Goal: Task Accomplishment & Management: Manage account settings

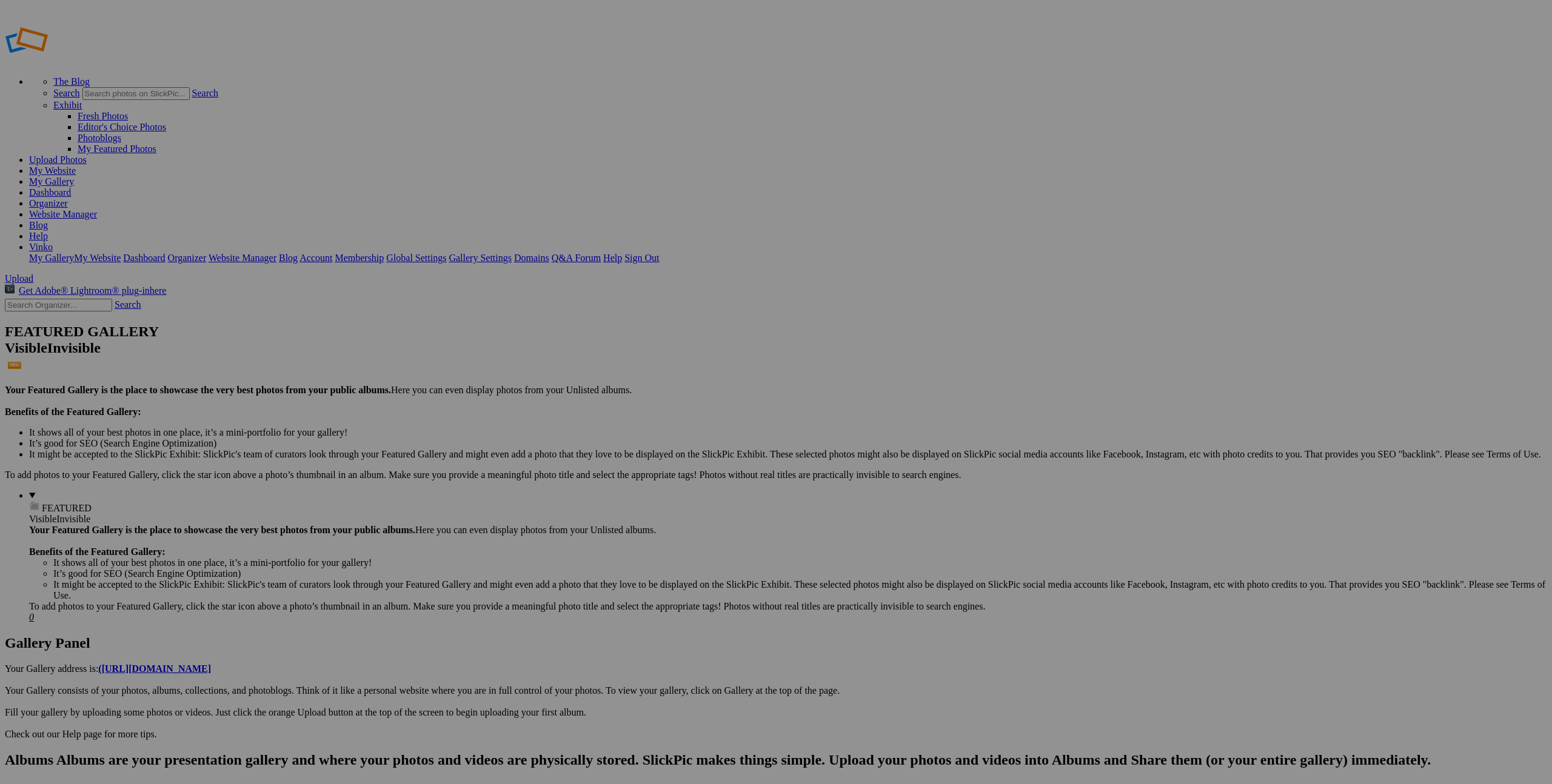
type input "Ekipa"
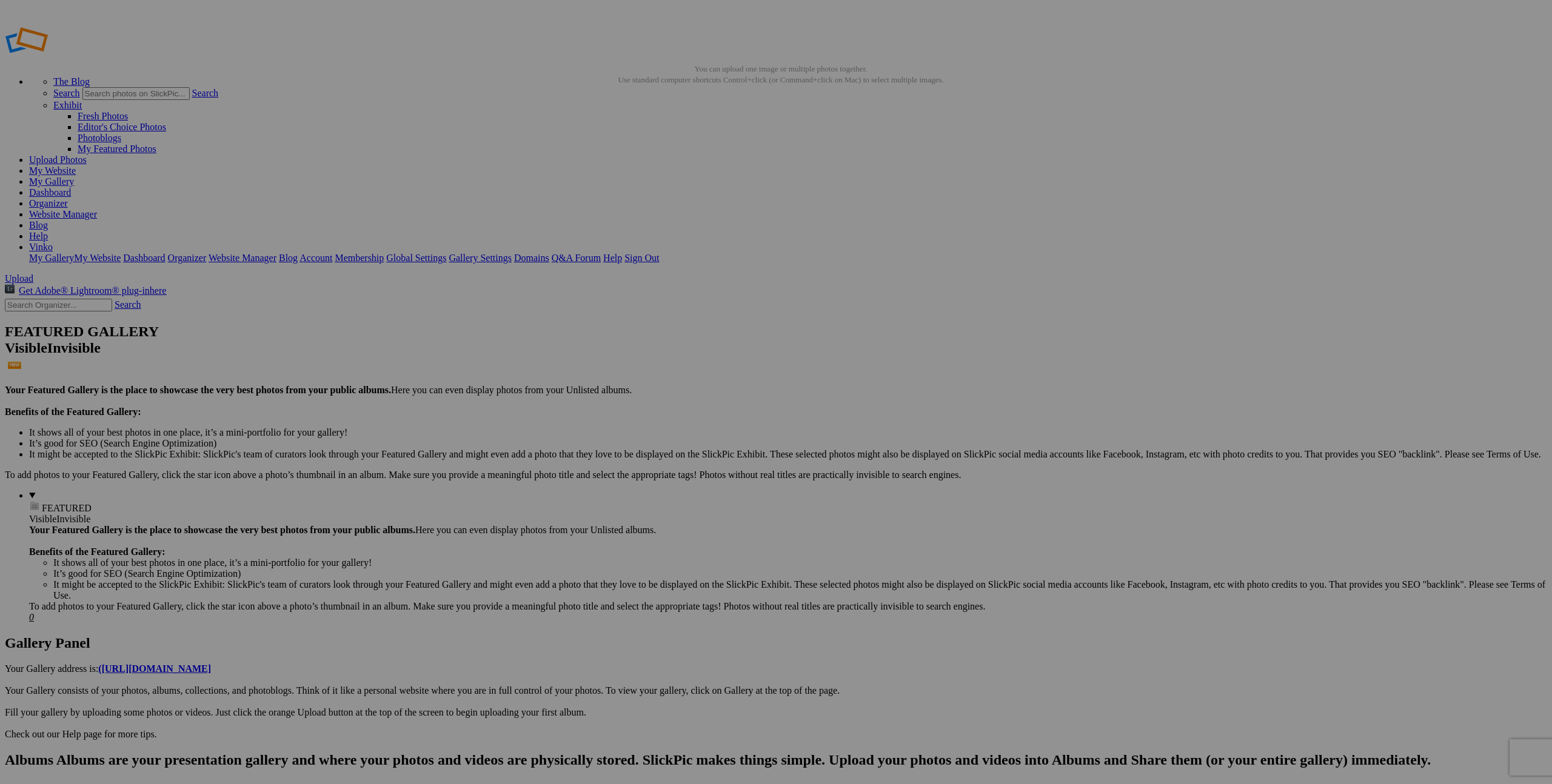
type input "S"
type input "Brza Obrada"
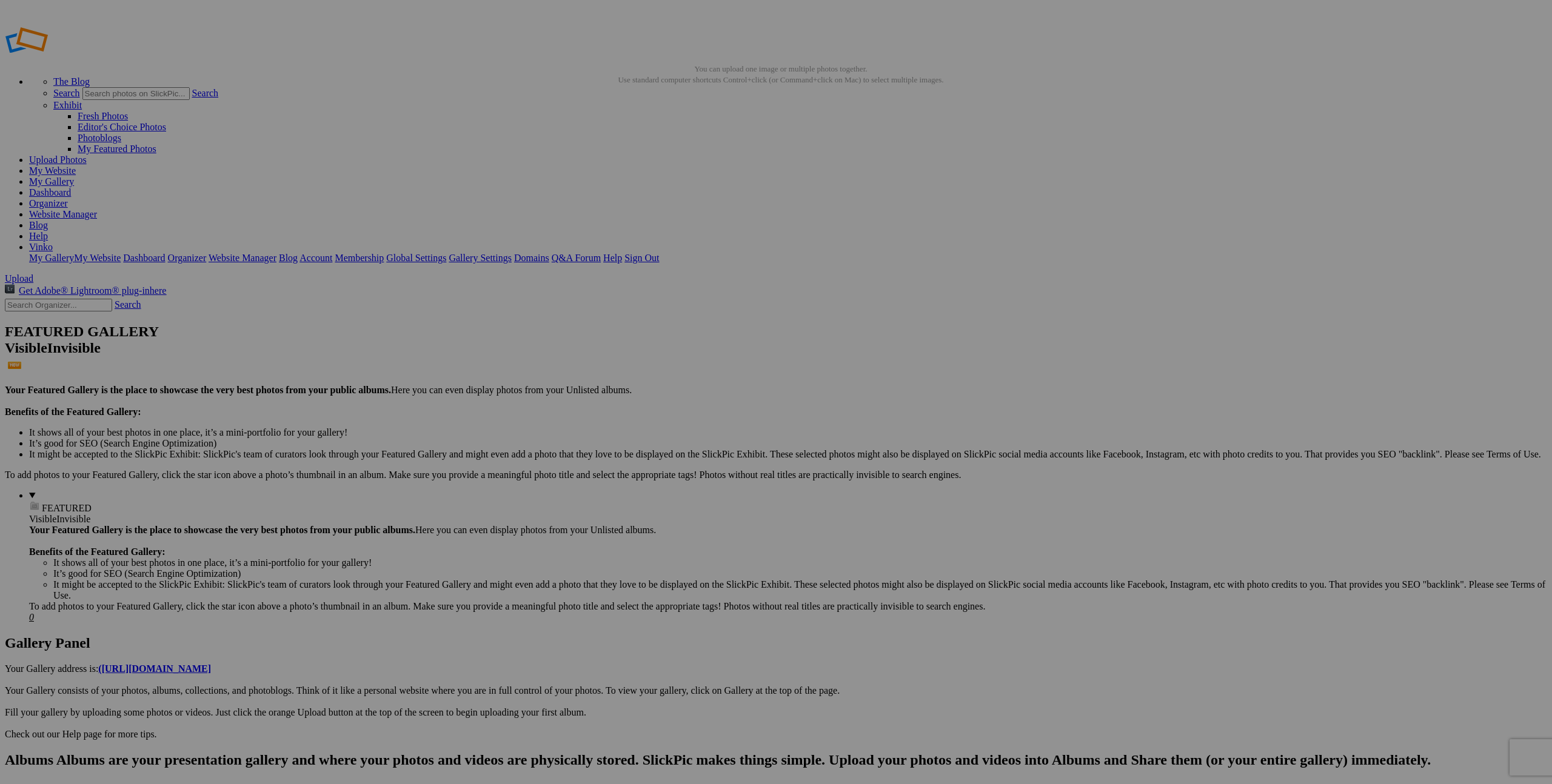
click at [808, 437] on div "Click to Select" at bounding box center [775, 442] width 321 height 11
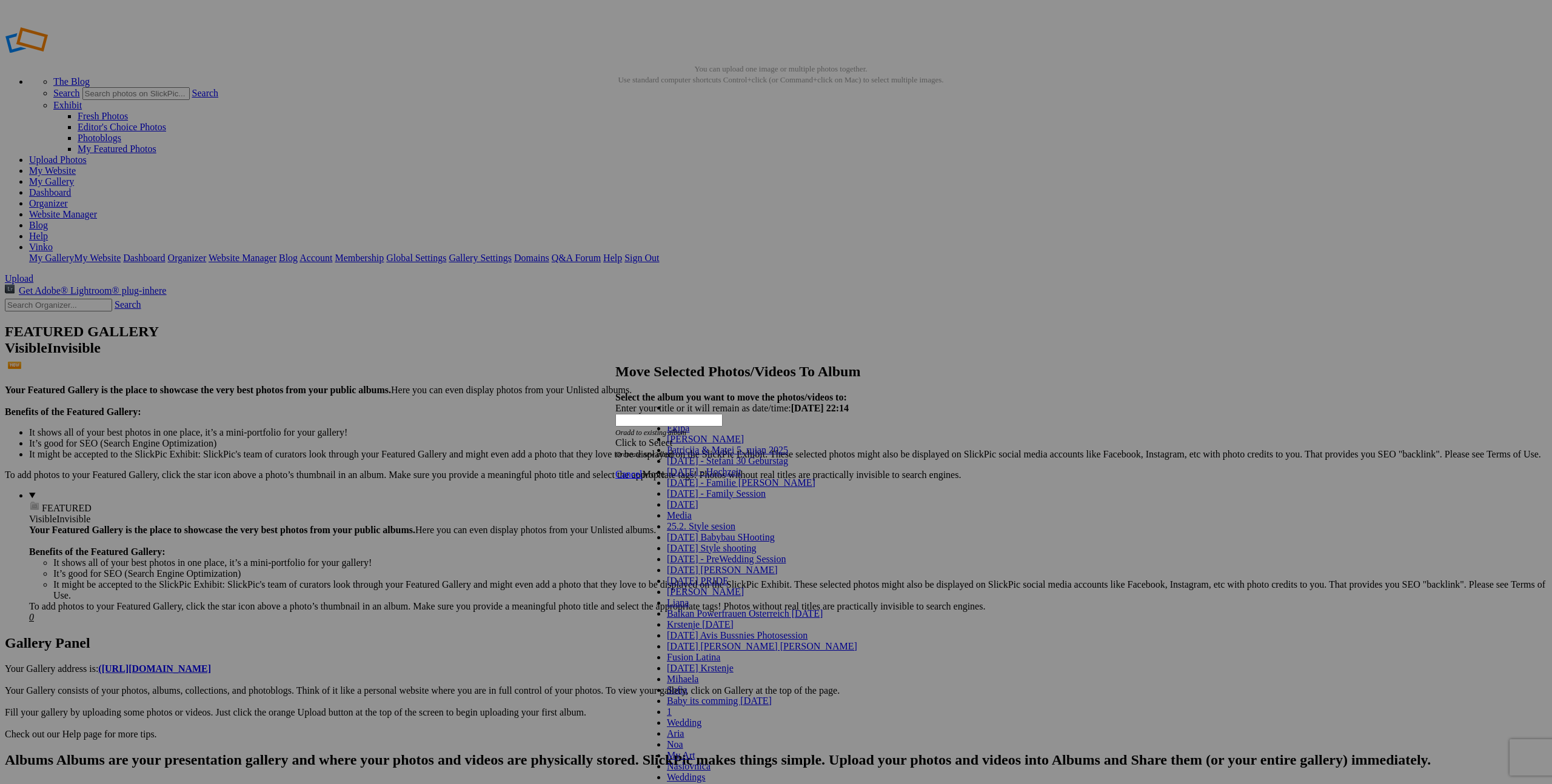
click at [808, 396] on div "My Albums Ekipa [PERSON_NAME] & Matej 5. rujan 2025 Brza Obrada [DATE] - Stefan…" at bounding box center [752, 401] width 219 height 17
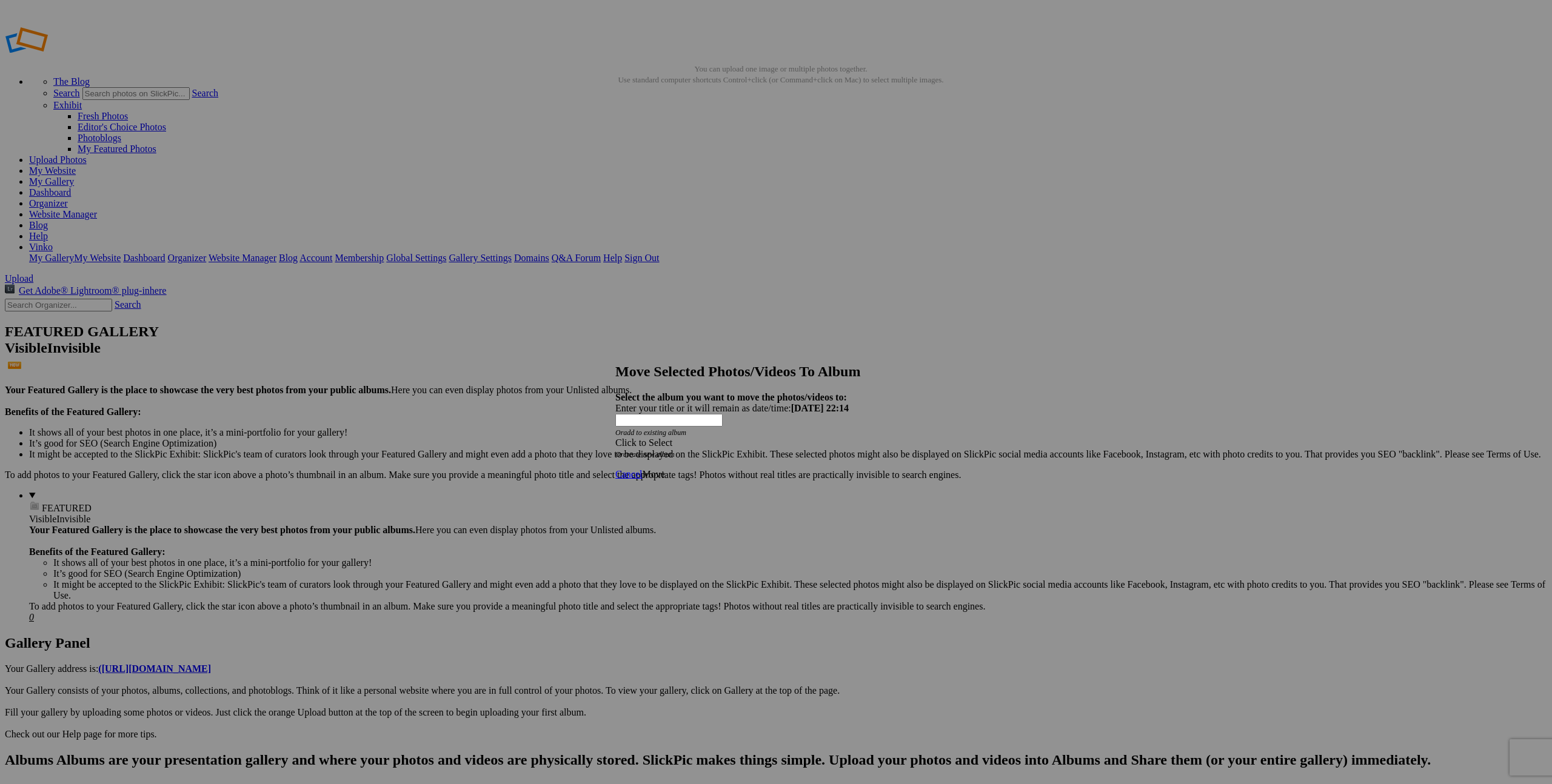
click at [712, 437] on div "Click to Select" at bounding box center [775, 442] width 321 height 11
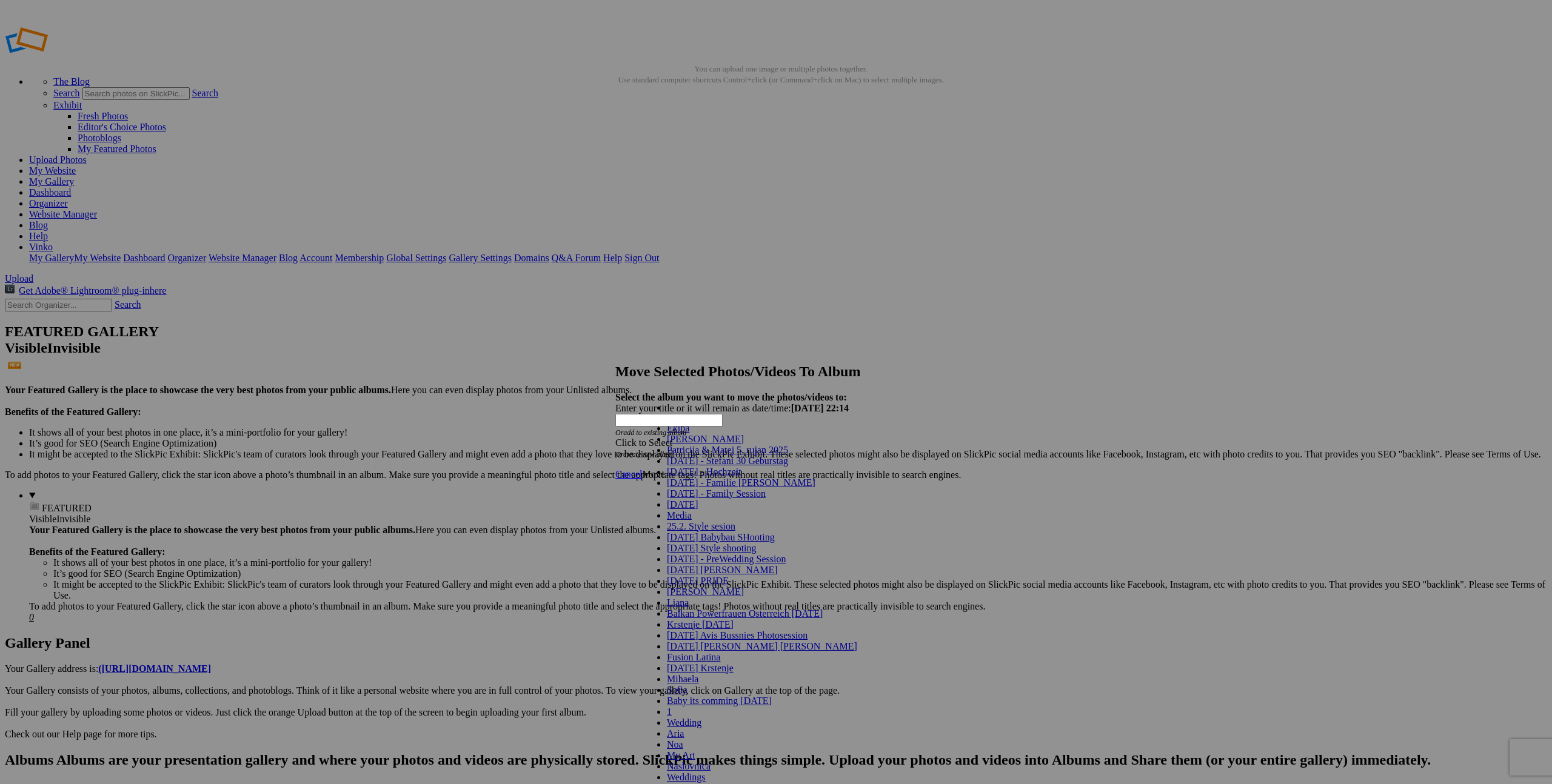
click at [788, 455] on span at bounding box center [788, 450] width 0 height 10
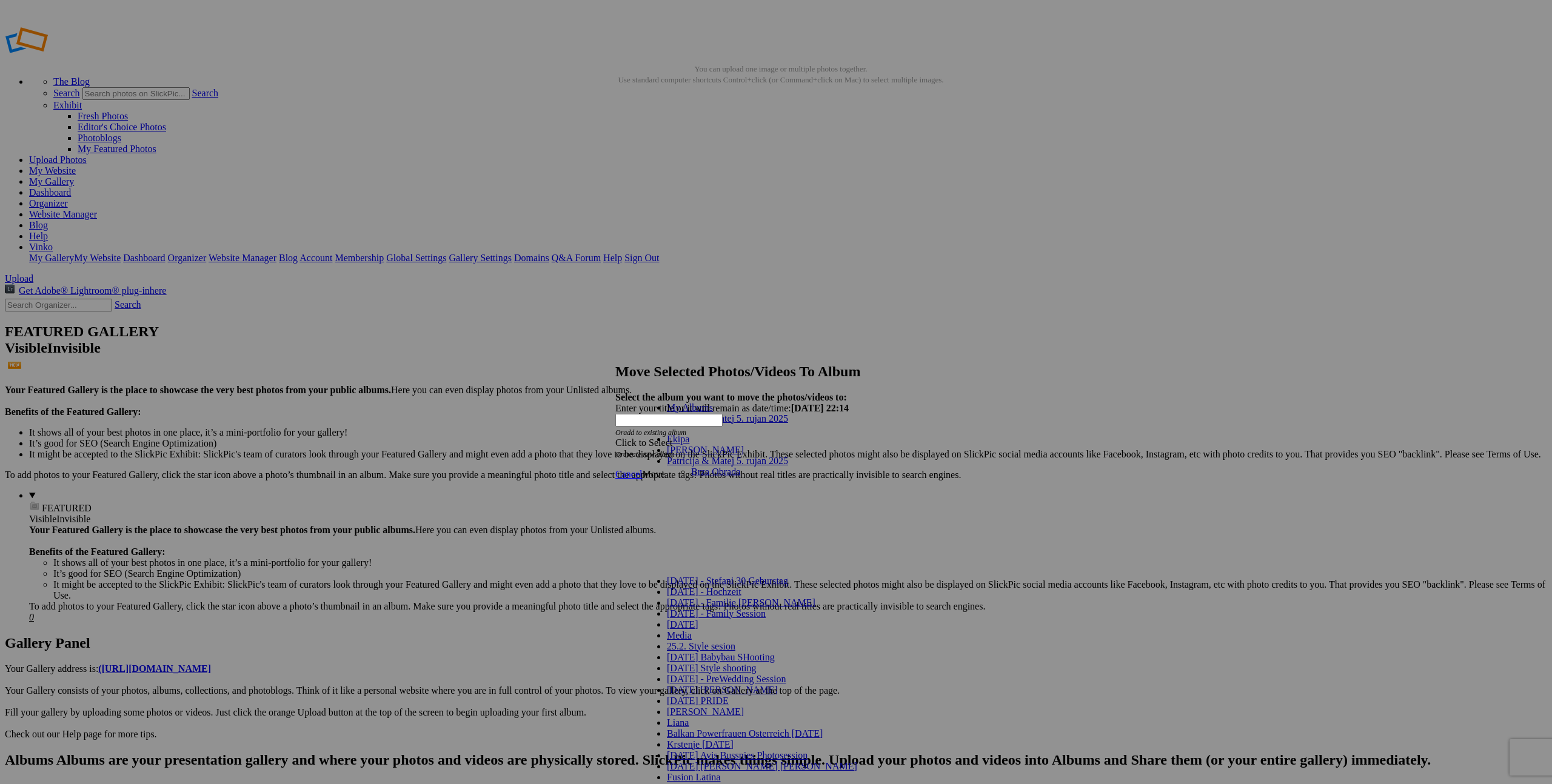
click at [716, 466] on link "Brza Obrada" at bounding box center [715, 471] width 49 height 10
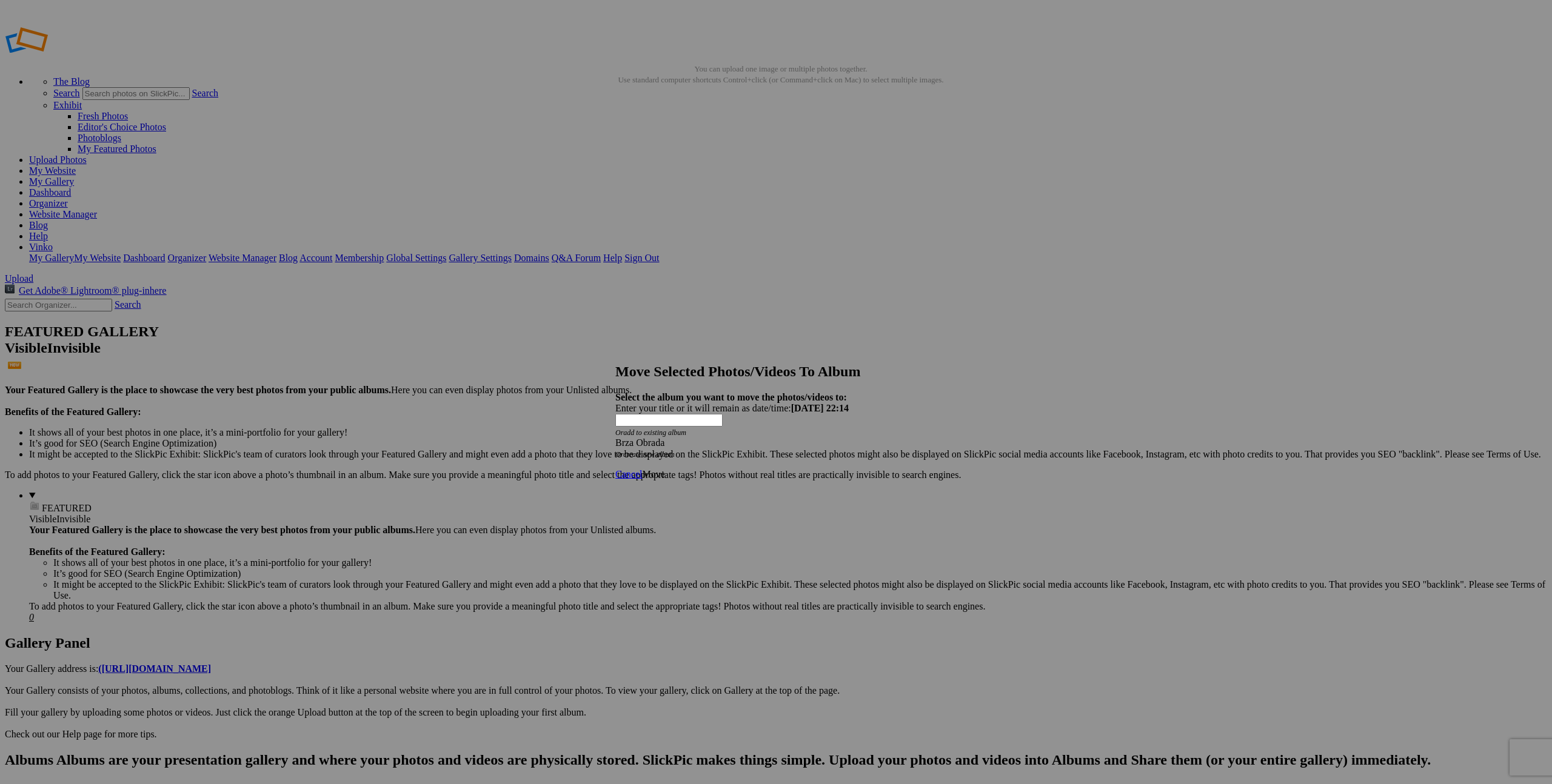
click at [664, 469] on span "Move" at bounding box center [652, 474] width 22 height 10
click at [642, 436] on span "Cancel" at bounding box center [628, 431] width 27 height 10
